Goal: Task Accomplishment & Management: Manage account settings

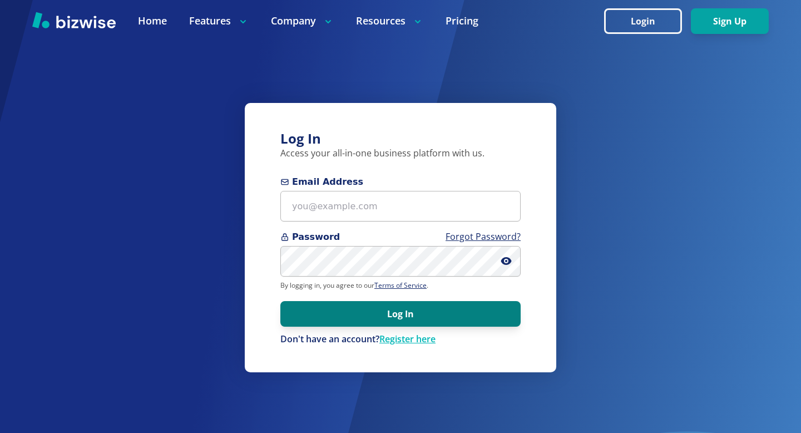
type input "[EMAIL_ADDRESS][DOMAIN_NAME]"
click at [365, 305] on button "Log In" at bounding box center [400, 314] width 240 height 26
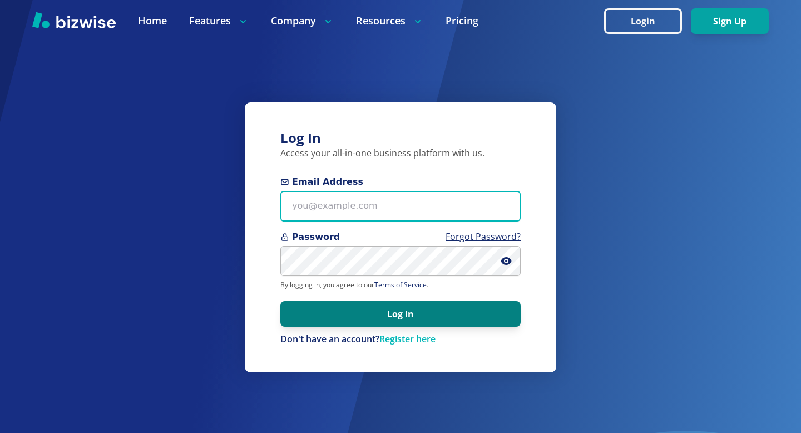
type input "[EMAIL_ADDRESS][DOMAIN_NAME]"
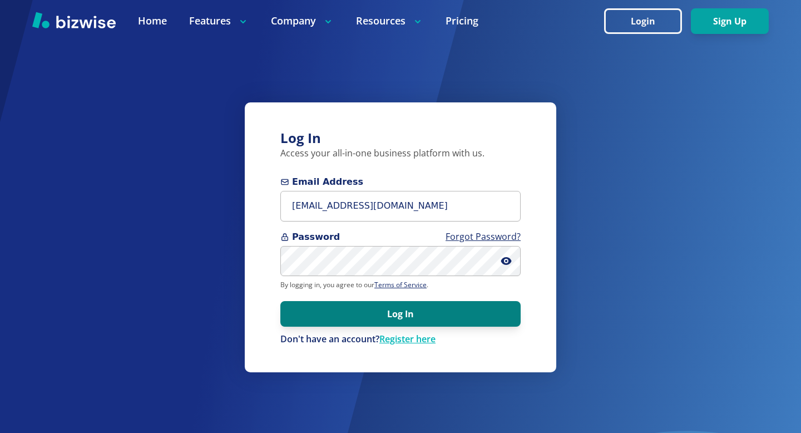
click at [372, 320] on button "Log In" at bounding box center [400, 314] width 240 height 26
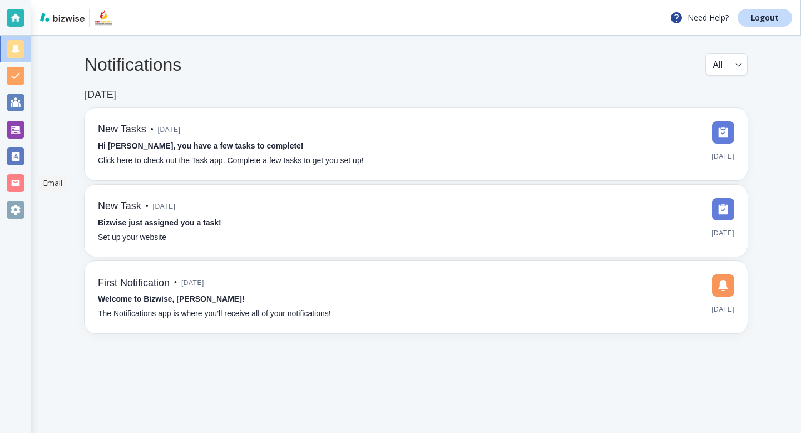
click at [17, 188] on div at bounding box center [16, 183] width 18 height 18
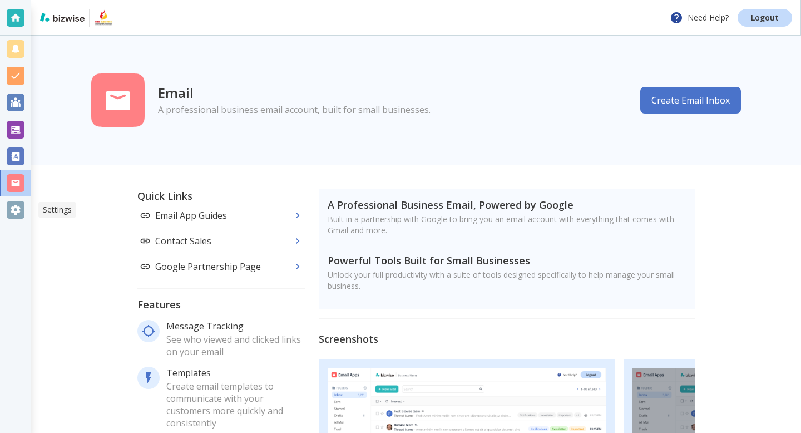
click at [17, 205] on div at bounding box center [16, 210] width 18 height 18
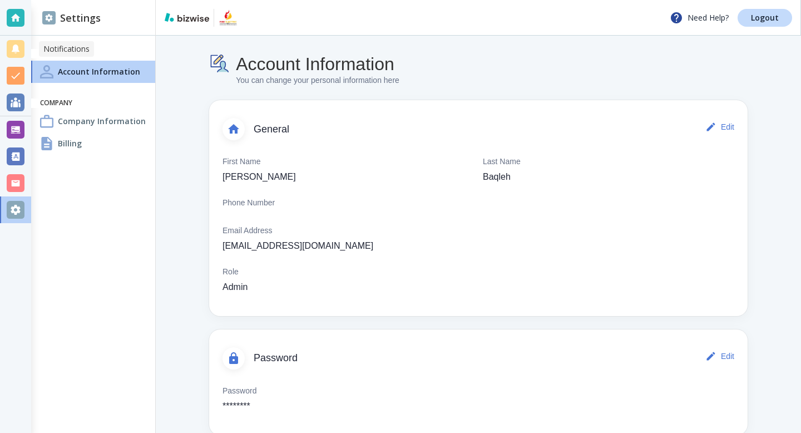
click at [16, 51] on div at bounding box center [16, 49] width 18 height 18
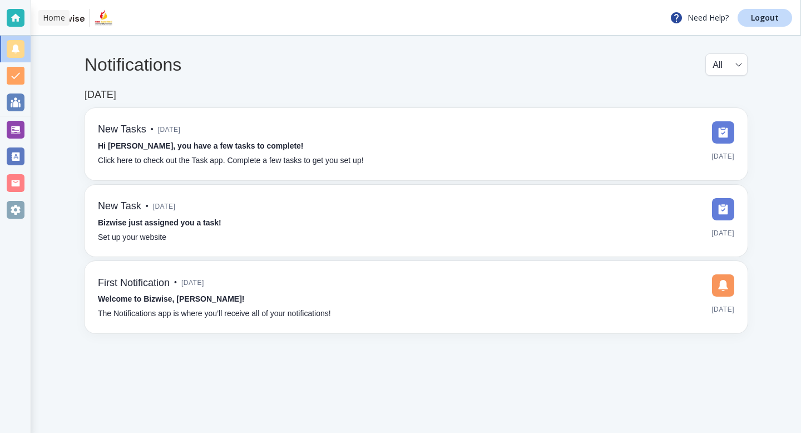
click at [12, 23] on div at bounding box center [16, 18] width 18 height 18
click at [57, 20] on img at bounding box center [62, 17] width 44 height 9
click at [100, 22] on img at bounding box center [103, 18] width 19 height 18
click at [16, 122] on div at bounding box center [16, 130] width 18 height 18
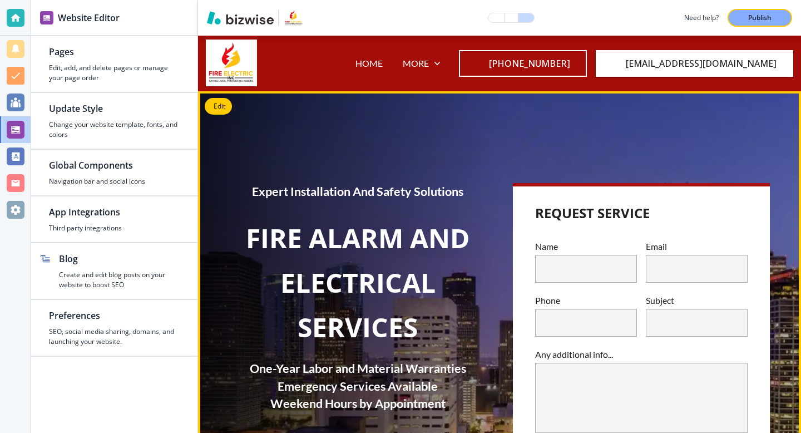
click at [555, 302] on p "Phone" at bounding box center [586, 300] width 102 height 13
click at [217, 113] on button "Edit This Section" at bounding box center [239, 106] width 68 height 17
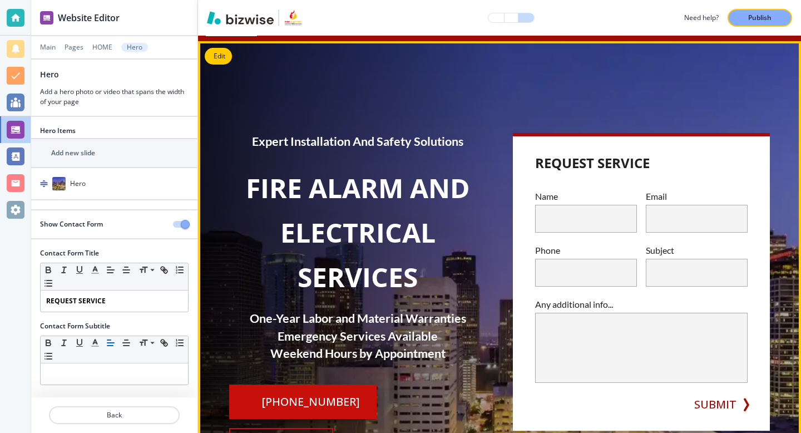
scroll to position [56, 0]
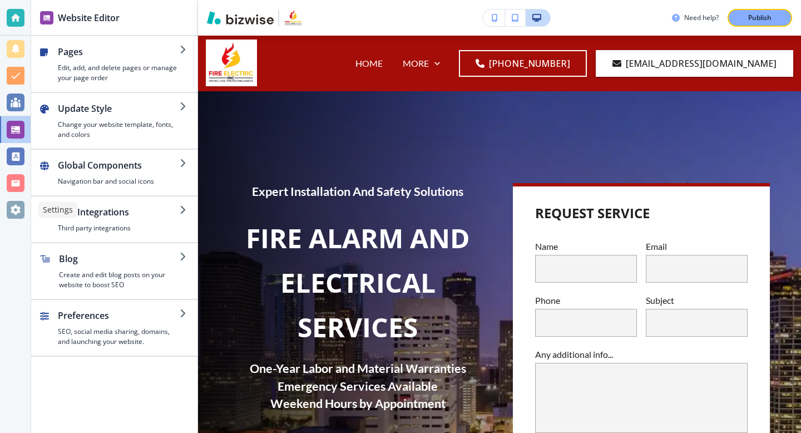
click at [14, 204] on div at bounding box center [16, 210] width 18 height 18
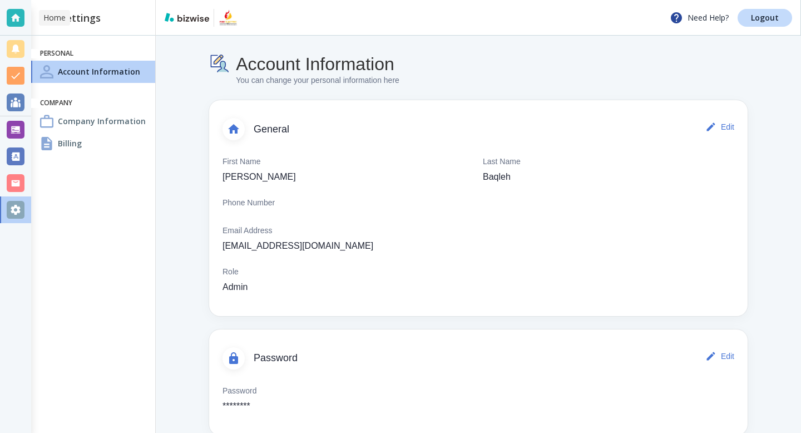
click at [18, 18] on div at bounding box center [16, 18] width 18 height 18
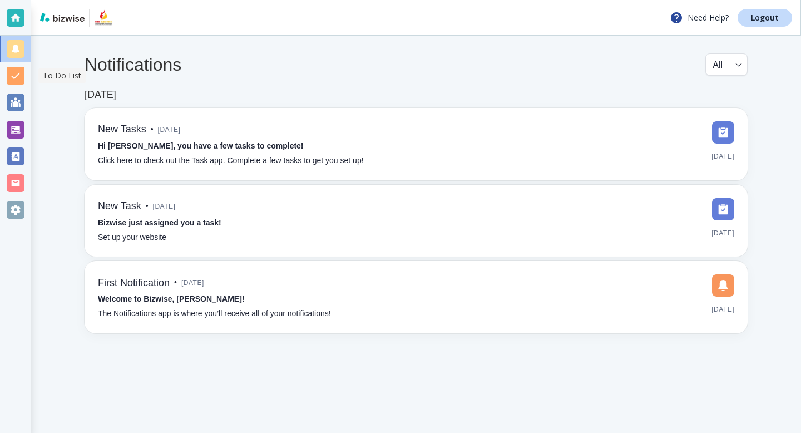
click at [17, 78] on div at bounding box center [16, 76] width 18 height 18
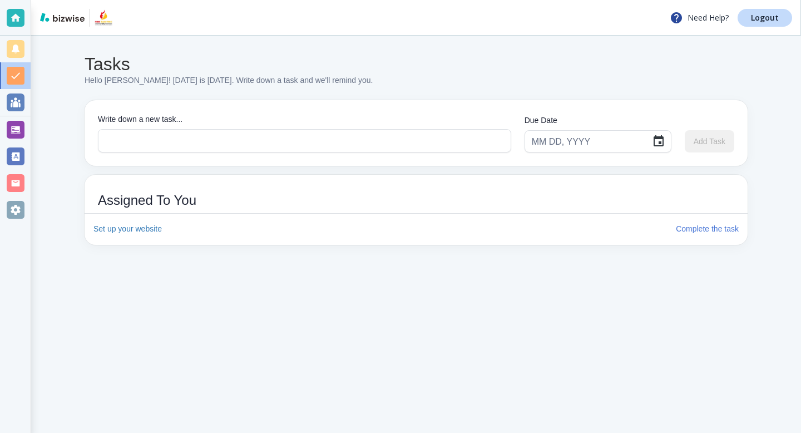
click at [68, 24] on div at bounding box center [76, 18] width 73 height 18
click at [64, 18] on img at bounding box center [62, 17] width 44 height 9
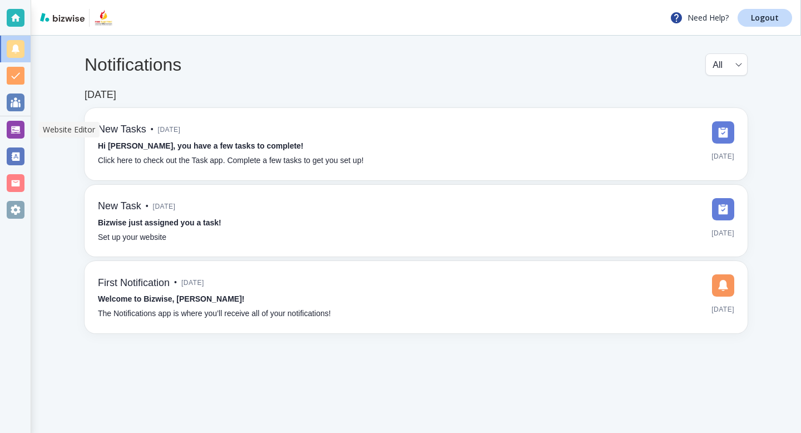
click at [16, 134] on div at bounding box center [16, 130] width 18 height 18
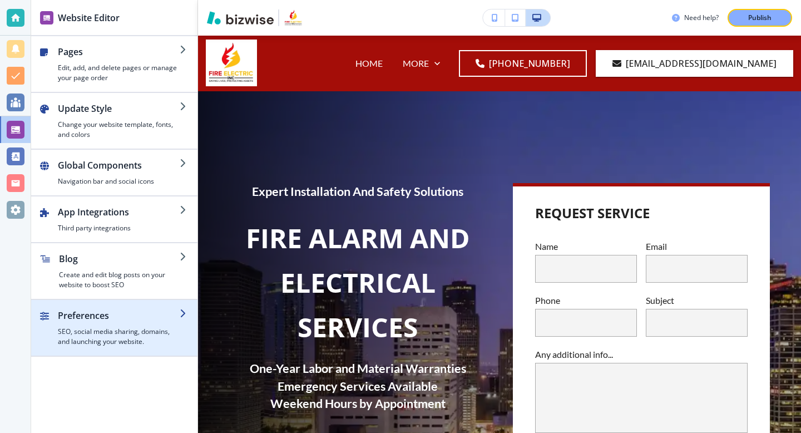
click at [110, 305] on div "button" at bounding box center [114, 304] width 166 height 9
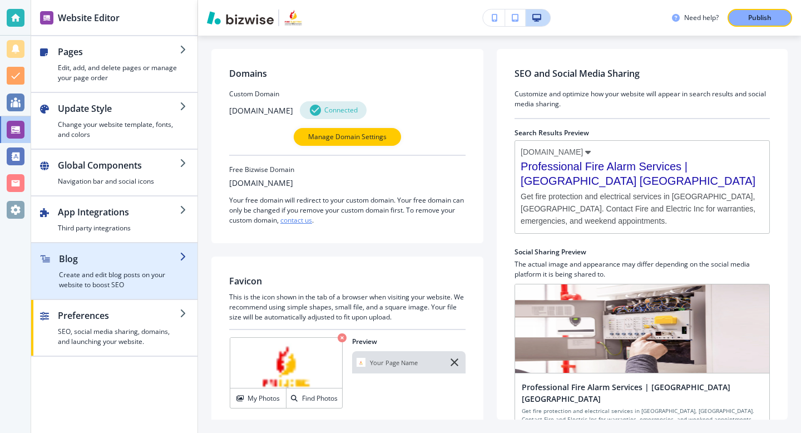
click at [151, 269] on div "button" at bounding box center [119, 267] width 121 height 4
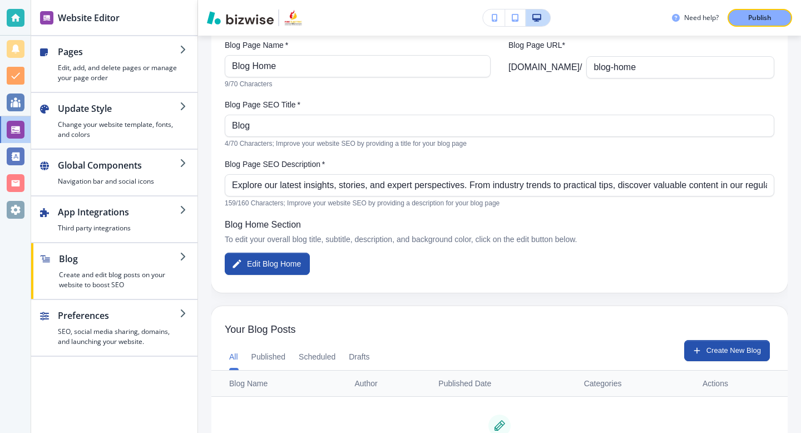
scroll to position [201, 0]
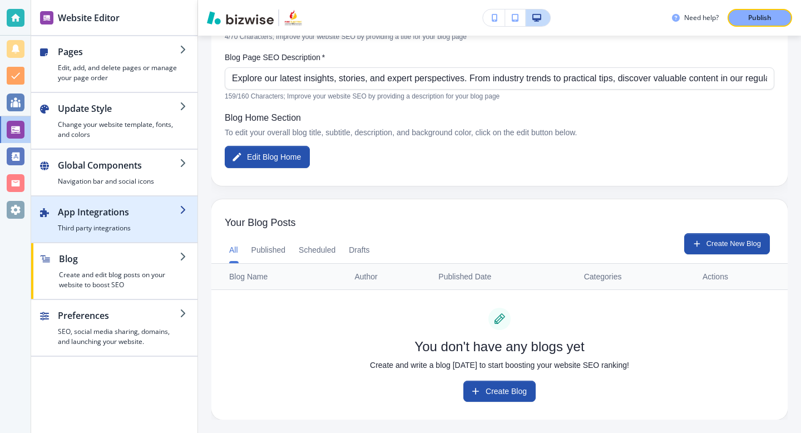
click at [125, 226] on h4 "Third party integrations" at bounding box center [119, 228] width 122 height 10
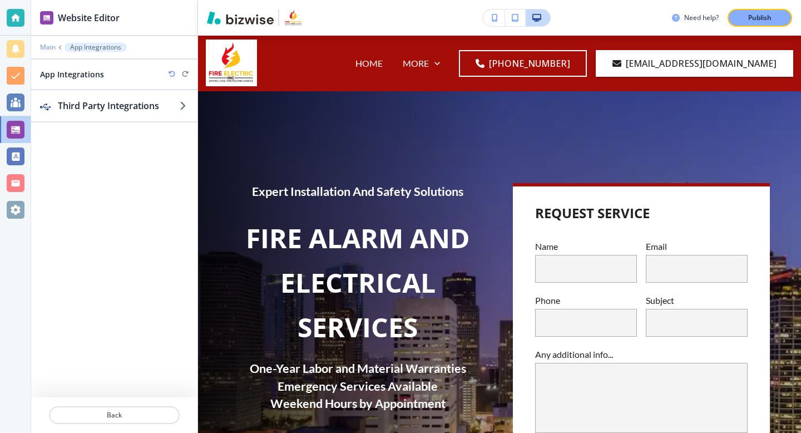
click at [46, 48] on p "Main" at bounding box center [48, 47] width 16 height 8
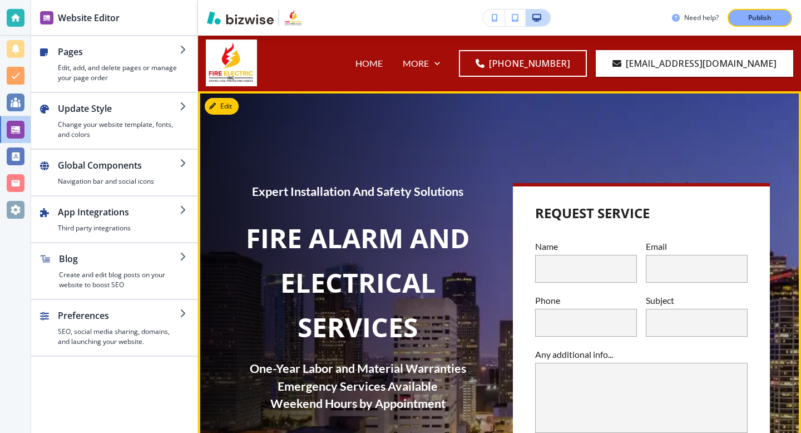
click at [637, 247] on div "Email" at bounding box center [692, 257] width 111 height 49
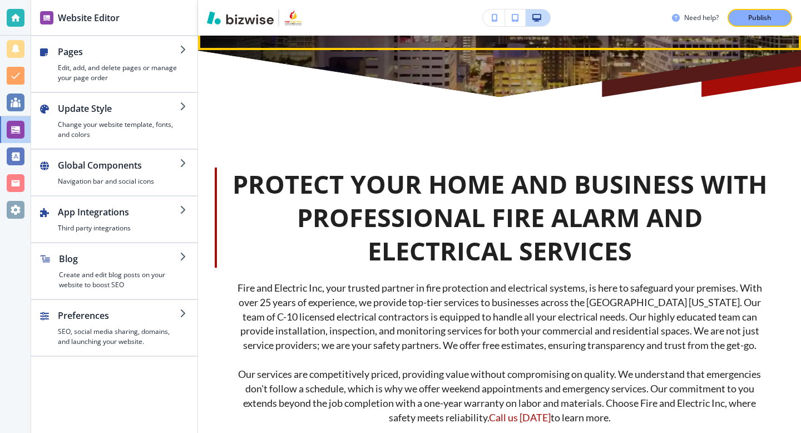
scroll to position [554, 0]
